Goal: Navigation & Orientation: Find specific page/section

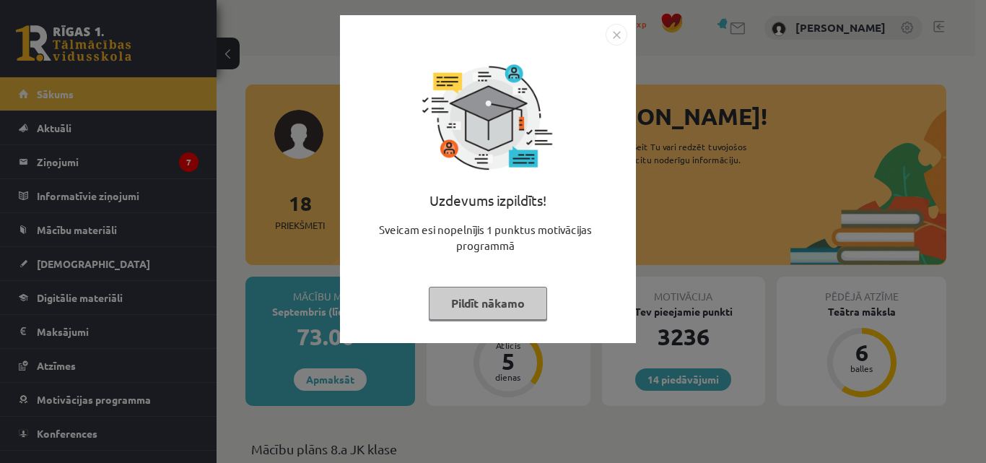
click at [618, 35] on img "Close" at bounding box center [616, 35] width 22 height 22
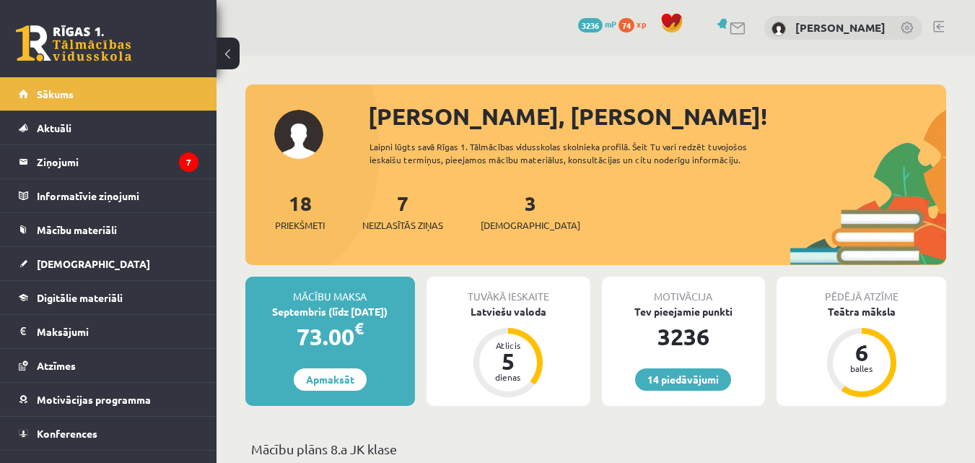
scroll to position [21, 0]
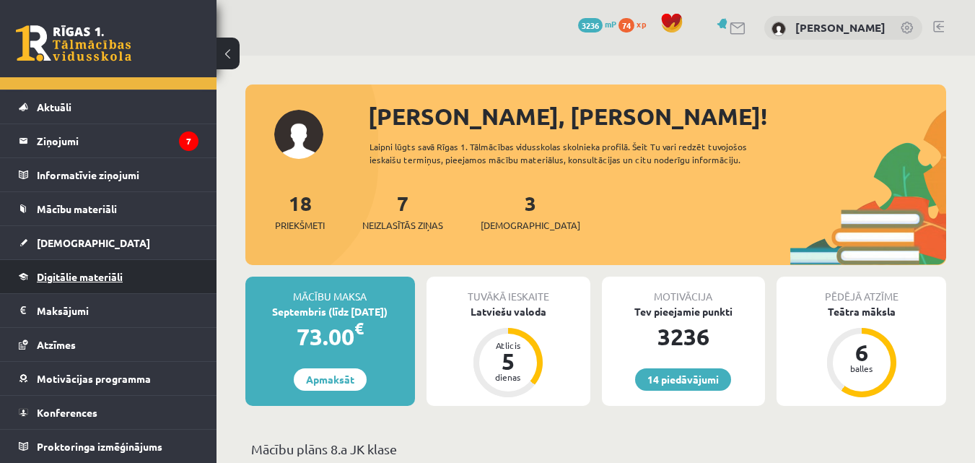
click at [110, 271] on span "Digitālie materiāli" at bounding box center [80, 276] width 86 height 13
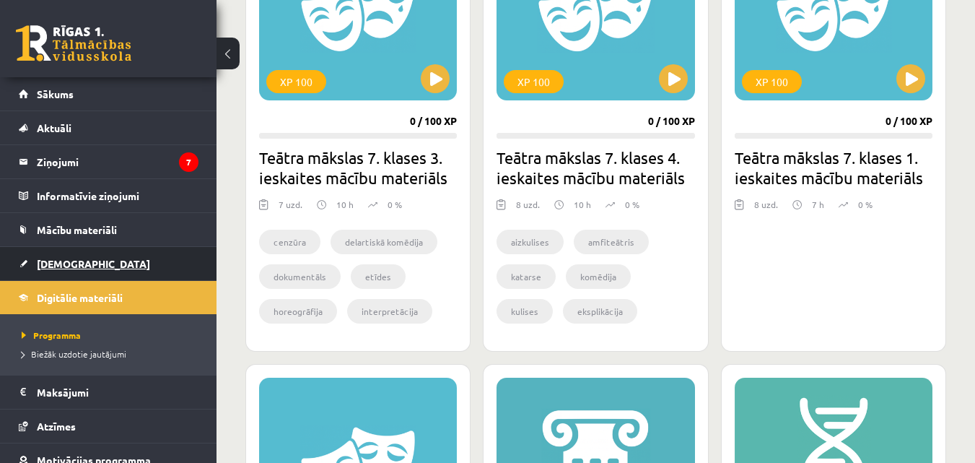
click at [46, 258] on span "[DEMOGRAPHIC_DATA]" at bounding box center [93, 263] width 113 height 13
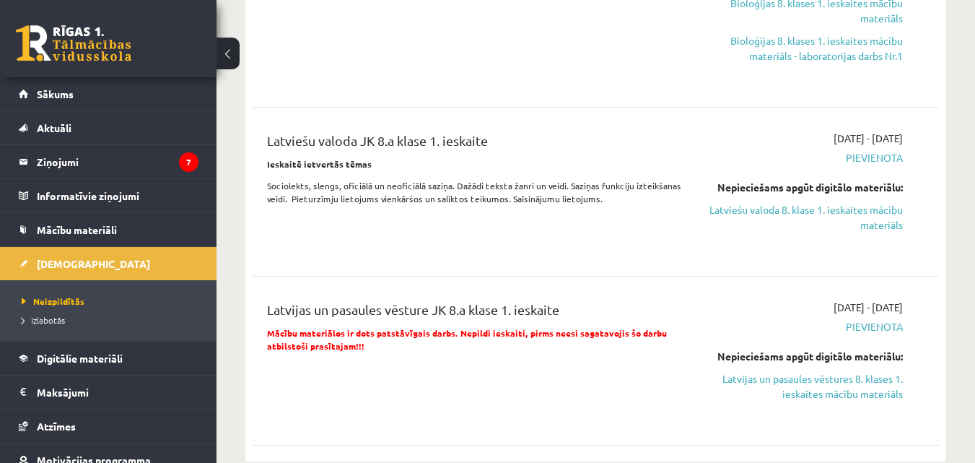
scroll to position [289, 0]
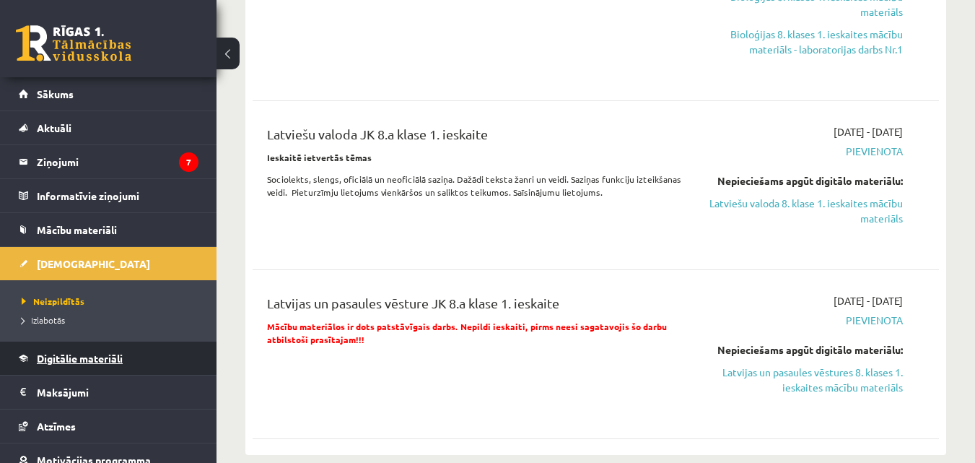
click at [94, 358] on span "Digitālie materiāli" at bounding box center [80, 357] width 86 height 13
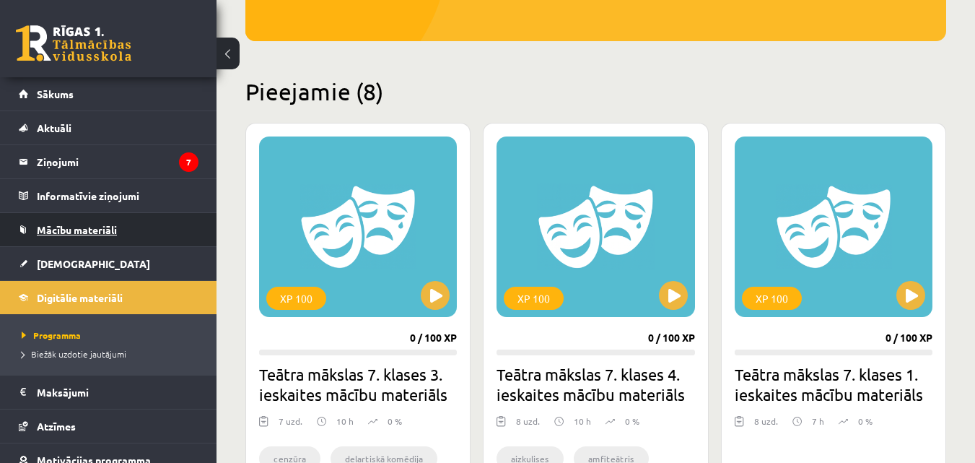
click at [79, 229] on span "Mācību materiāli" at bounding box center [77, 229] width 80 height 13
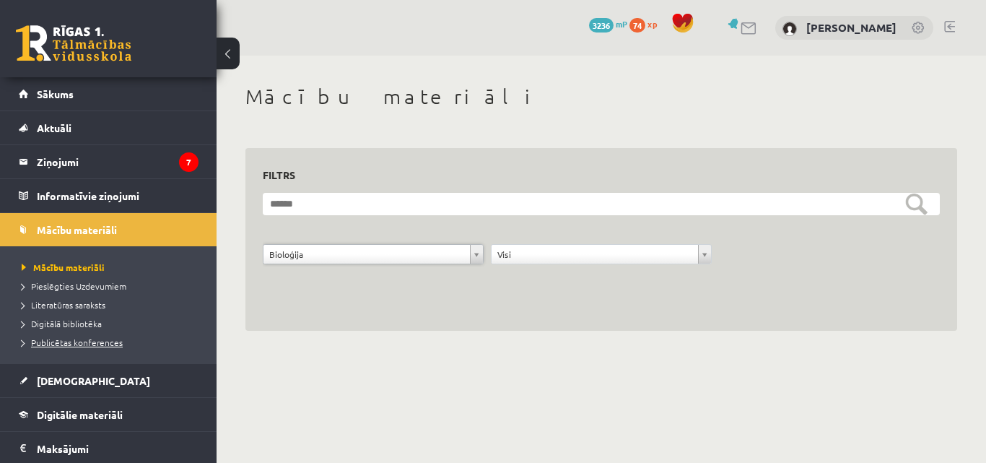
click at [77, 342] on span "Publicētas konferences" at bounding box center [72, 342] width 101 height 12
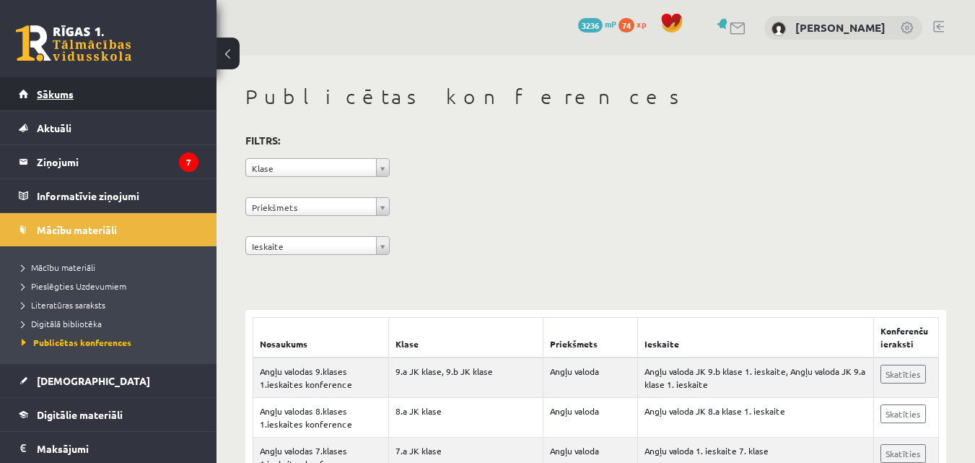
click at [59, 100] on link "Sākums" at bounding box center [109, 93] width 180 height 33
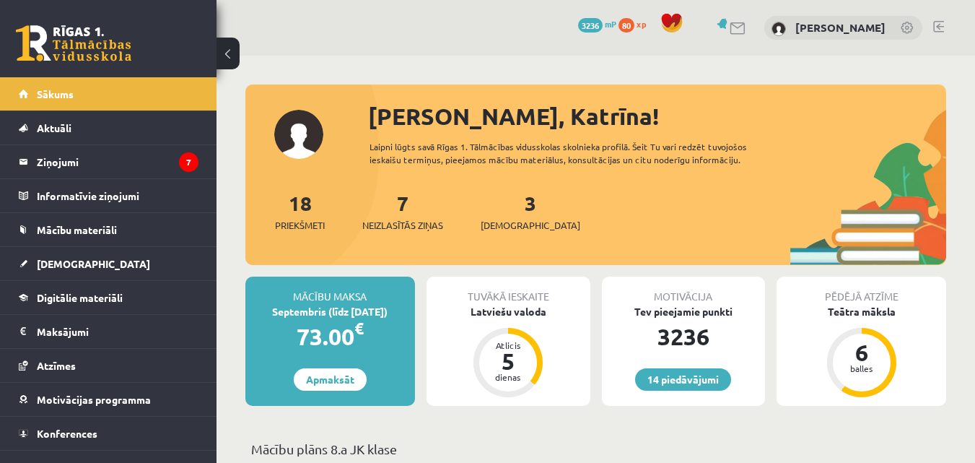
click at [634, 24] on span "80" at bounding box center [626, 25] width 16 height 14
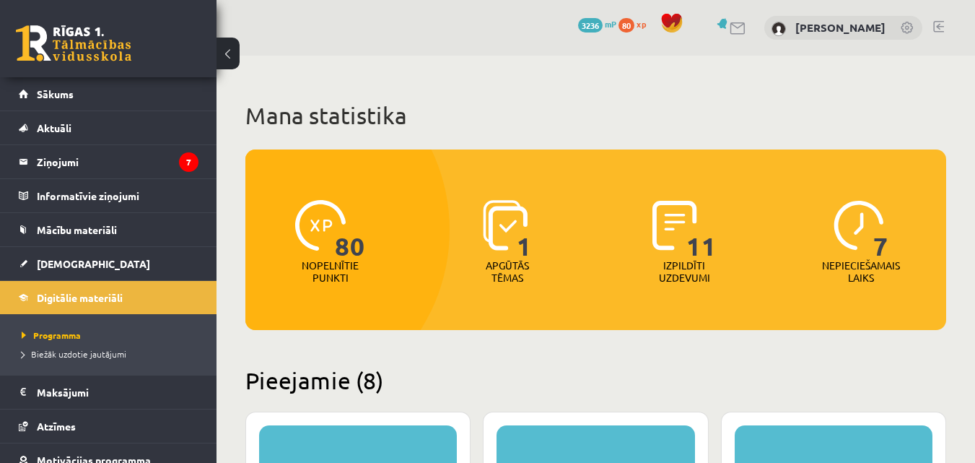
click at [603, 23] on span "3236" at bounding box center [590, 25] width 25 height 14
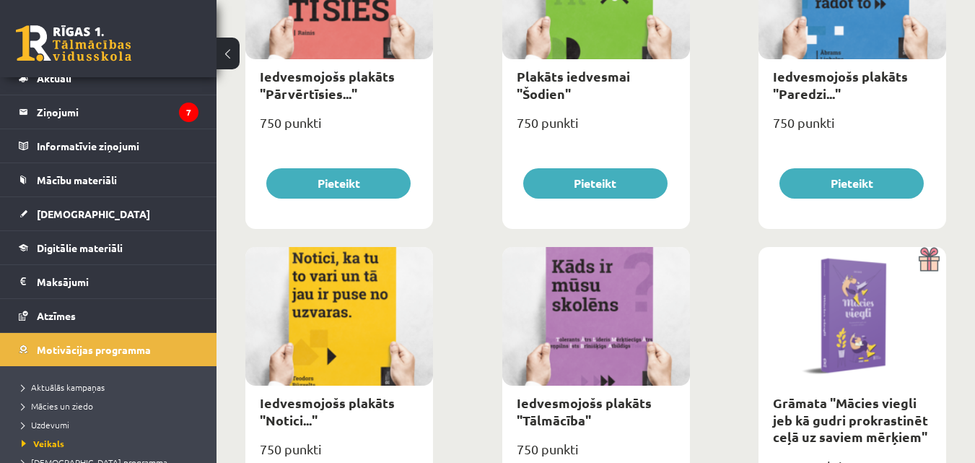
scroll to position [72, 0]
